Goal: Task Accomplishment & Management: Use online tool/utility

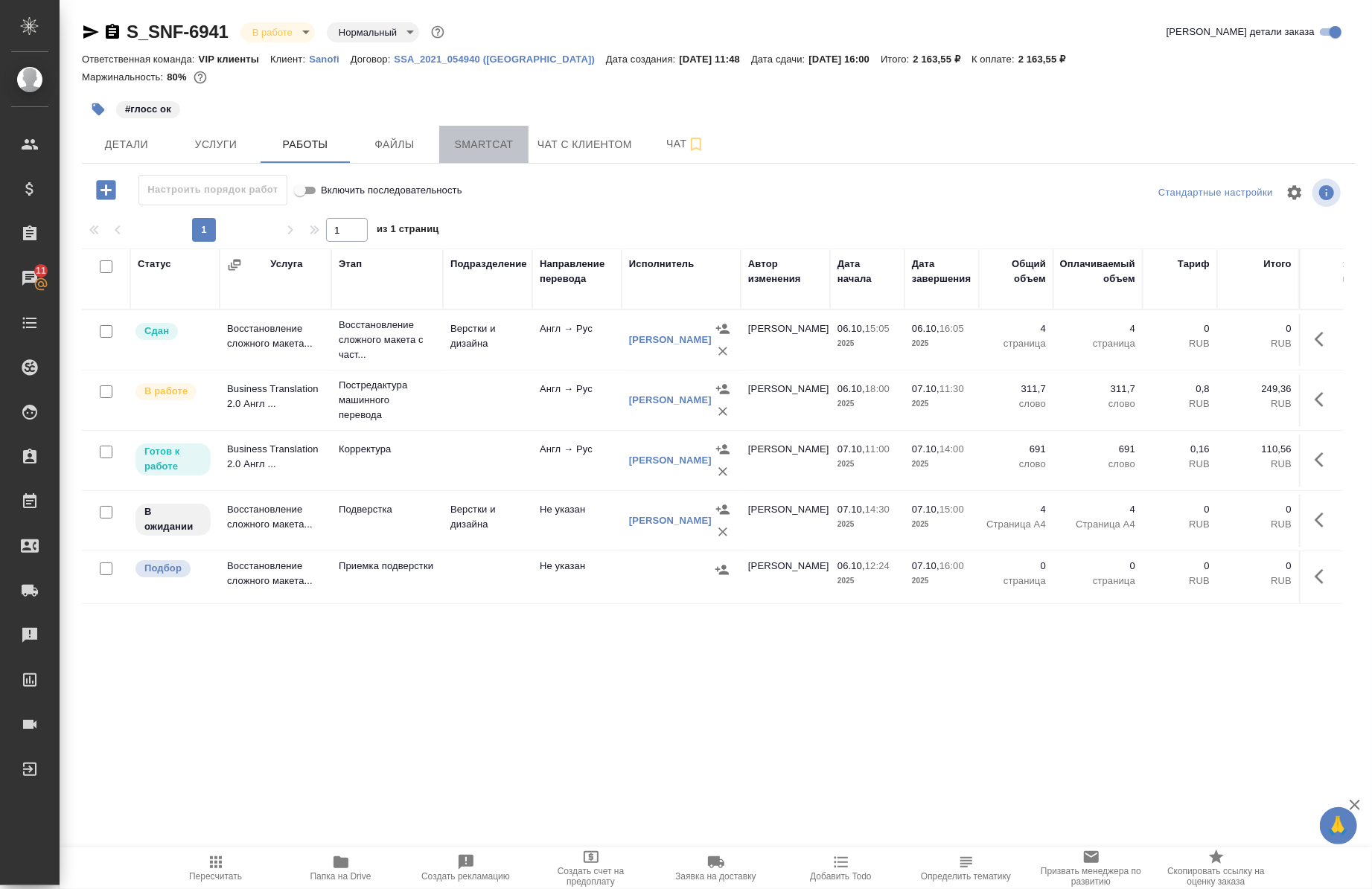
click at [507, 153] on button "Smartcat" at bounding box center [484, 144] width 89 height 38
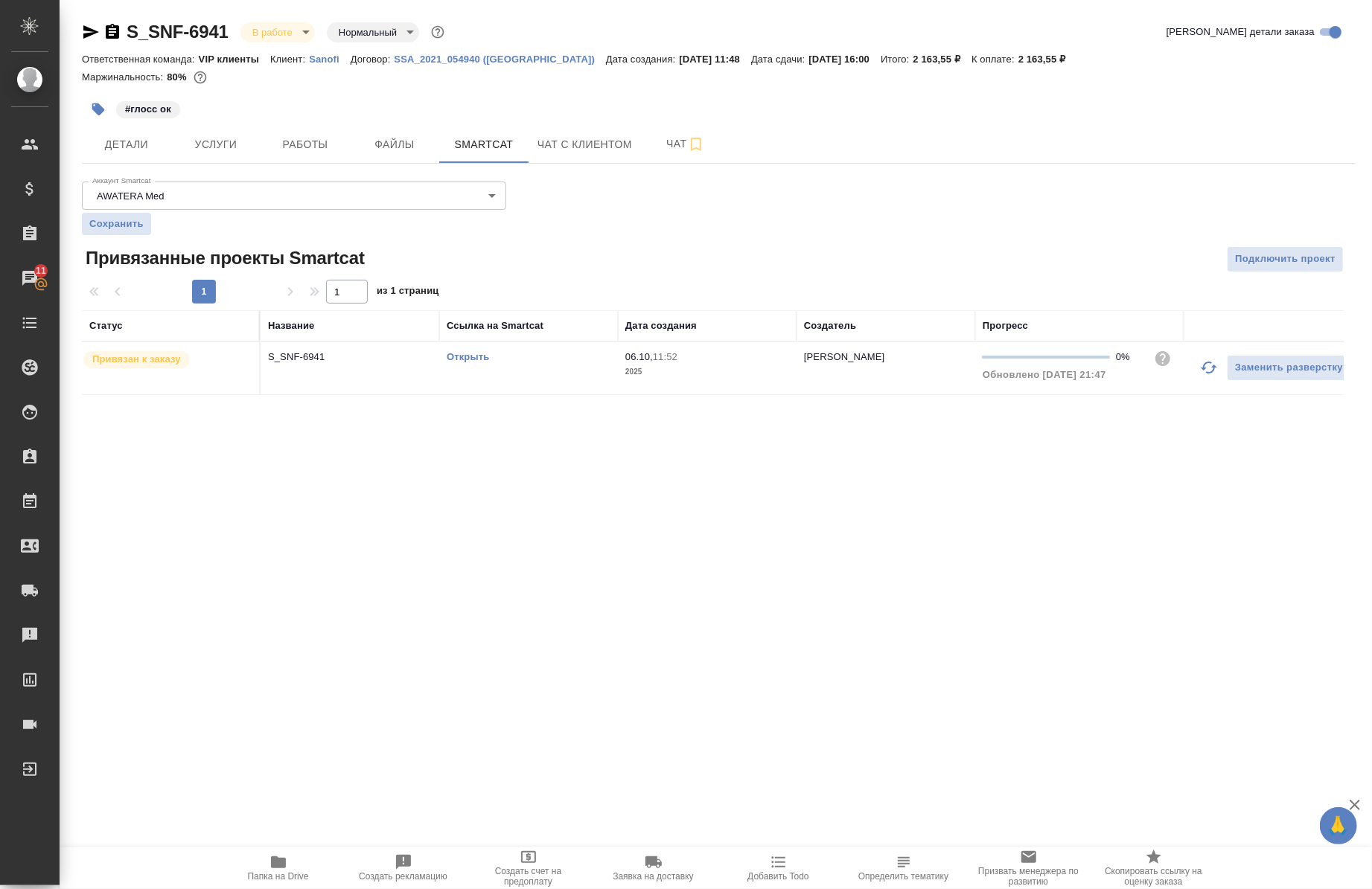
click at [474, 365] on div "Открыть" at bounding box center [528, 357] width 164 height 15
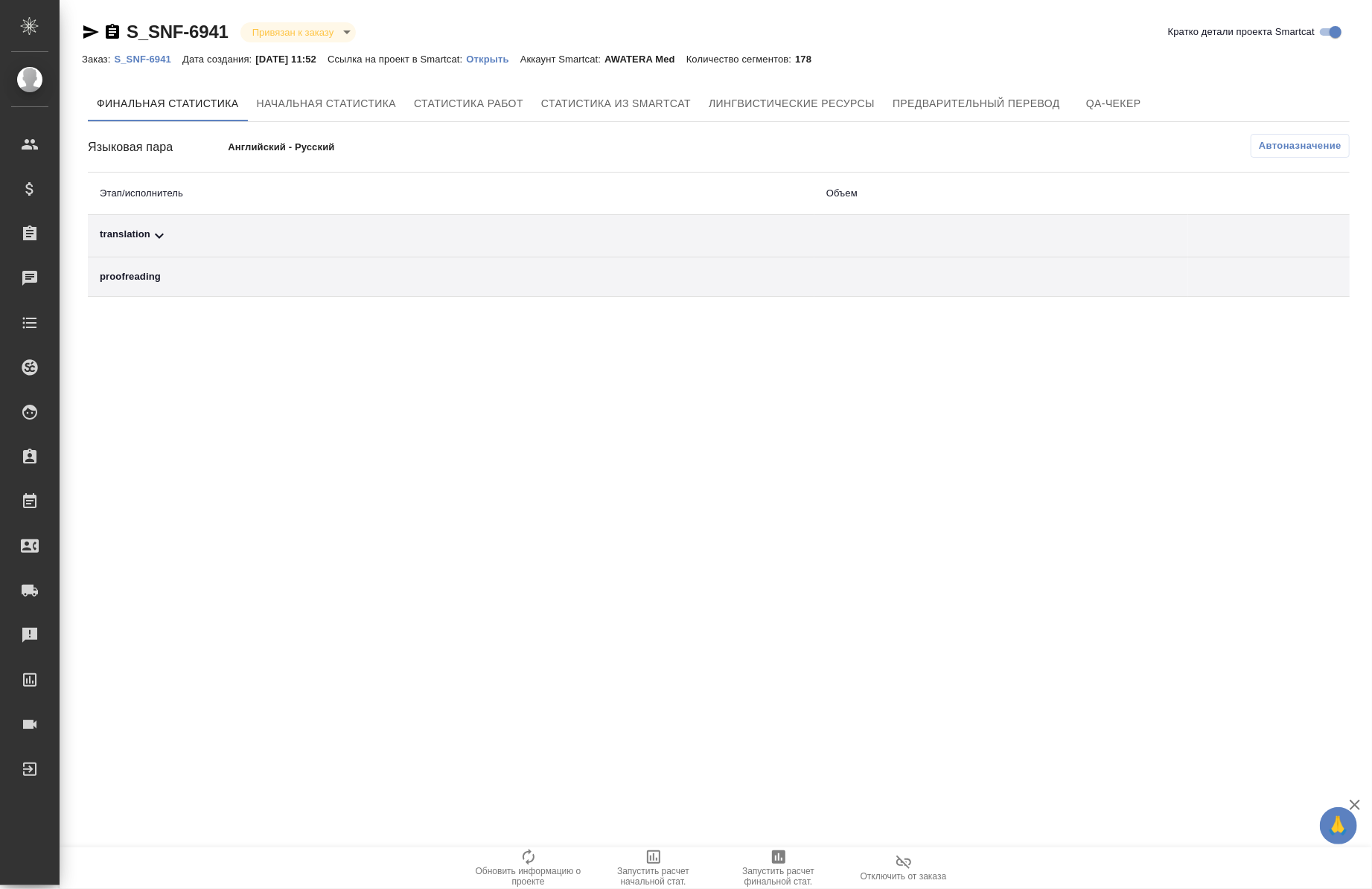
click at [515, 61] on p "Открыть" at bounding box center [493, 58] width 53 height 11
